Goal: Information Seeking & Learning: Get advice/opinions

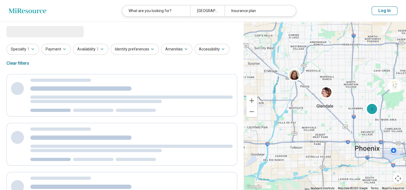
select select "***"
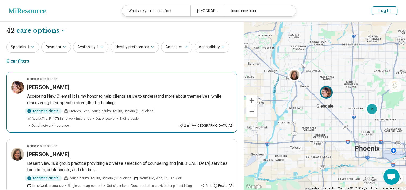
click at [163, 96] on p "Accepting New Clients! It is my honor to help clients strive to understand more…" at bounding box center [130, 99] width 206 height 13
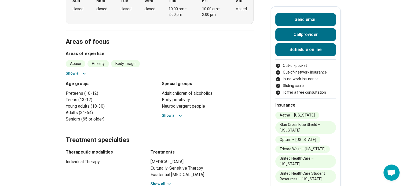
scroll to position [183, 0]
click at [173, 116] on button "Show all" at bounding box center [172, 116] width 21 height 6
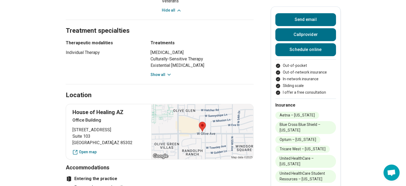
scroll to position [360, 0]
click at [165, 75] on button "Show all" at bounding box center [161, 75] width 21 height 6
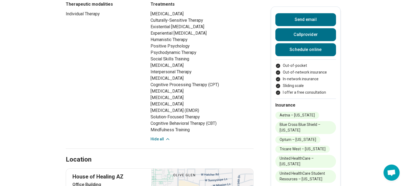
scroll to position [398, 0]
